Goal: Find specific fact: Find specific fact

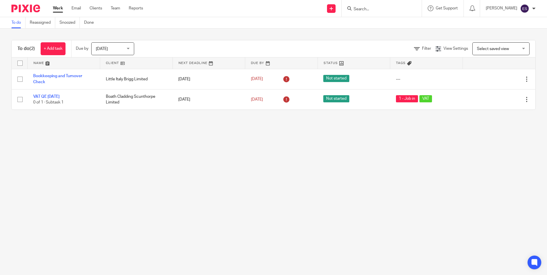
click at [368, 8] on input "Search" at bounding box center [379, 9] width 52 height 5
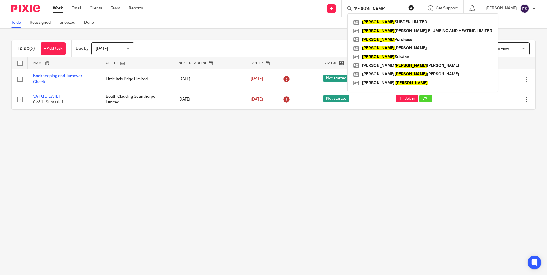
type input "[PERSON_NAME]"
click button "submit" at bounding box center [0, 0] width 0 height 0
click at [397, 29] on link at bounding box center [423, 31] width 142 height 9
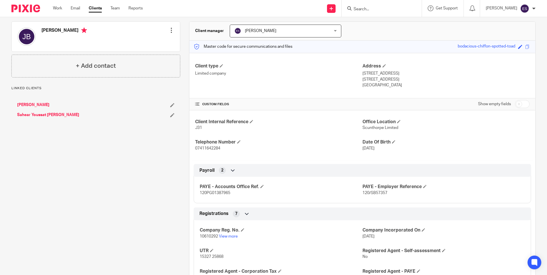
scroll to position [57, 0]
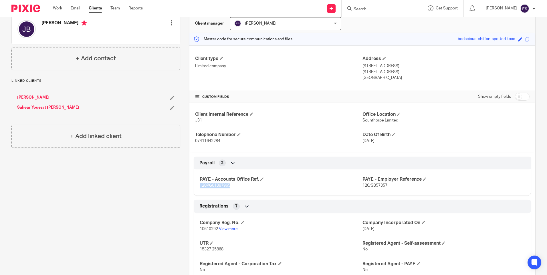
drag, startPoint x: 232, startPoint y: 186, endPoint x: 198, endPoint y: 186, distance: 34.1
click at [198, 186] on div "PAYE - Accounts Office Ref. 120PG01387965 PAYE - Employer Reference 120/SB57357" at bounding box center [363, 180] width 338 height 31
drag, startPoint x: 198, startPoint y: 186, endPoint x: 204, endPoint y: 186, distance: 5.4
copy span "120PG01387965"
click at [304, 129] on div "Client Internal Reference J31 Office Location Scunthorpe Limited Telephone Numb…" at bounding box center [363, 128] width 346 height 50
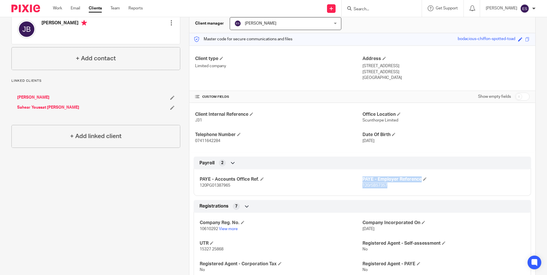
drag, startPoint x: 391, startPoint y: 188, endPoint x: 352, endPoint y: 184, distance: 39.1
click at [352, 184] on div "PAYE - Accounts Office Ref. 120PG01387965 PAYE - Employer Reference 120/SB57357" at bounding box center [363, 180] width 338 height 31
drag, startPoint x: 352, startPoint y: 184, endPoint x: 411, endPoint y: 187, distance: 58.7
click at [411, 187] on p "120/SB57357" at bounding box center [444, 186] width 163 height 6
drag, startPoint x: 395, startPoint y: 188, endPoint x: 360, endPoint y: 188, distance: 34.9
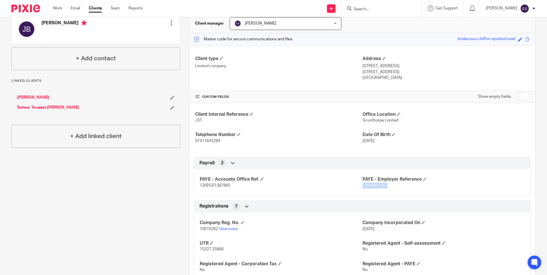
click at [363, 188] on p "120/SB57357" at bounding box center [444, 186] width 163 height 6
drag, startPoint x: 360, startPoint y: 188, endPoint x: 369, endPoint y: 187, distance: 9.3
copy span "120/SB57357"
click at [421, 192] on div "PAYE - Accounts Office Ref. 120PG01387965 PAYE - Employer Reference 120/SB57357" at bounding box center [363, 180] width 338 height 31
